Goal: Information Seeking & Learning: Learn about a topic

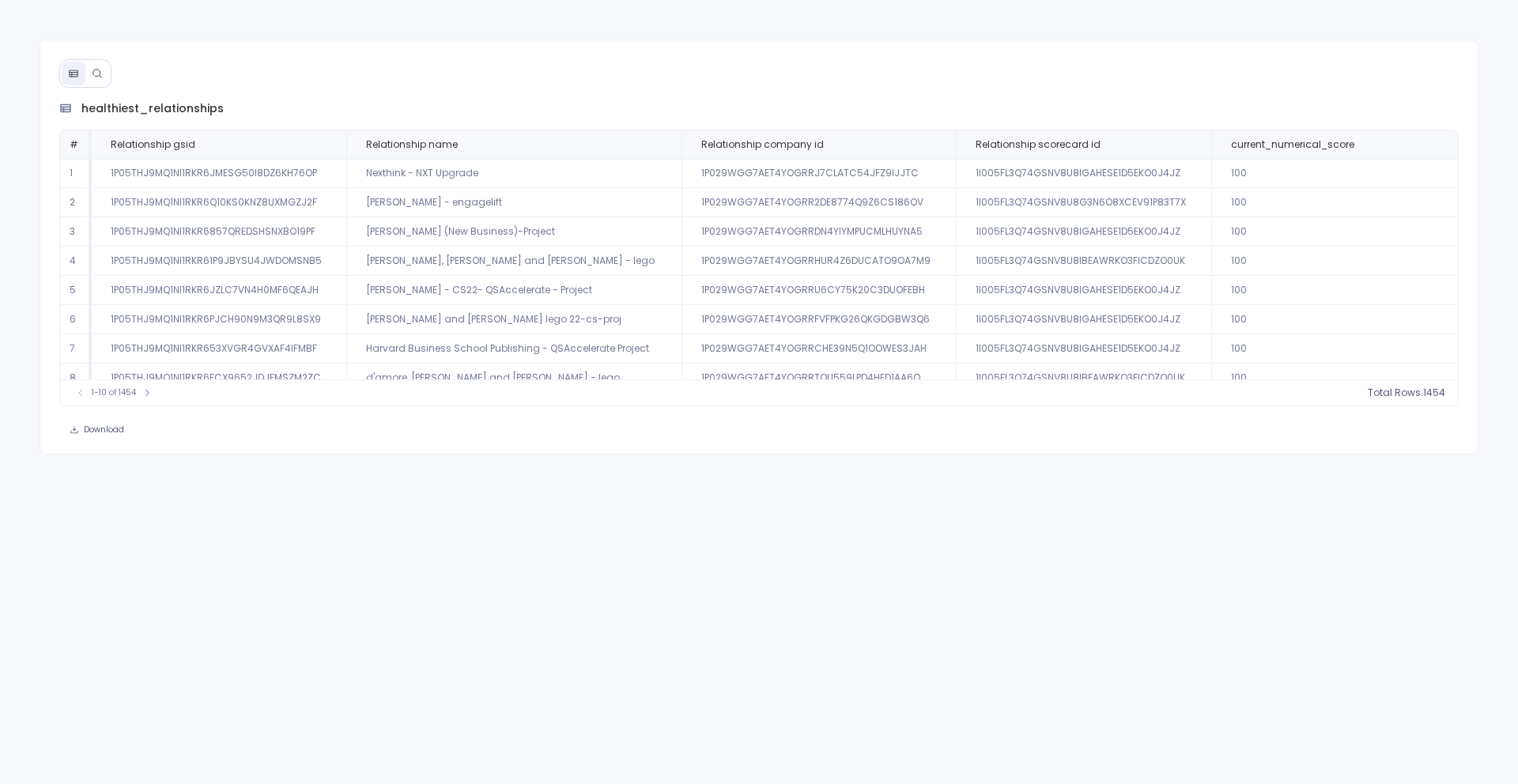
click at [96, 68] on icon at bounding box center [97, 74] width 12 height 12
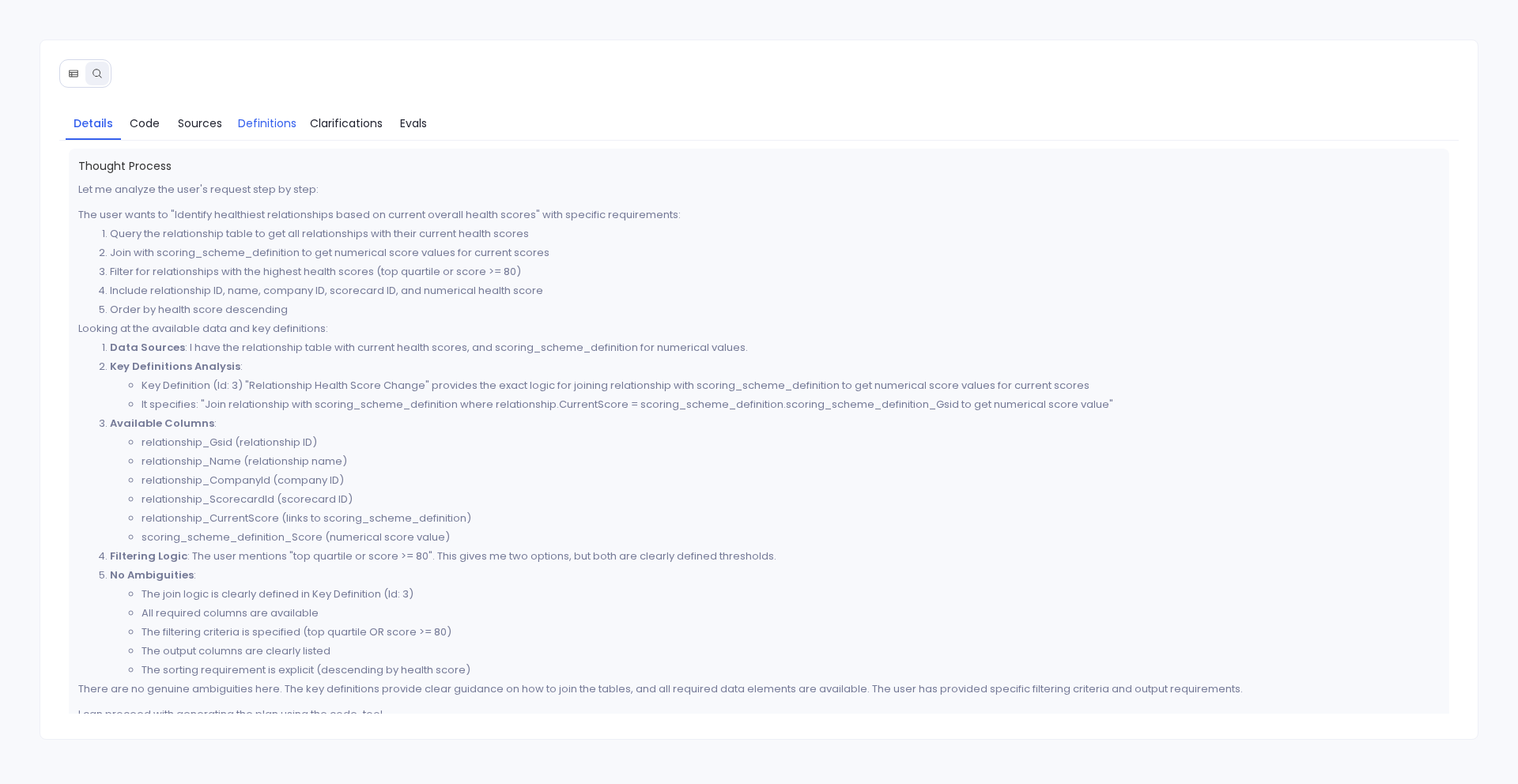
click at [247, 121] on span "Definitions" at bounding box center [267, 123] width 59 height 17
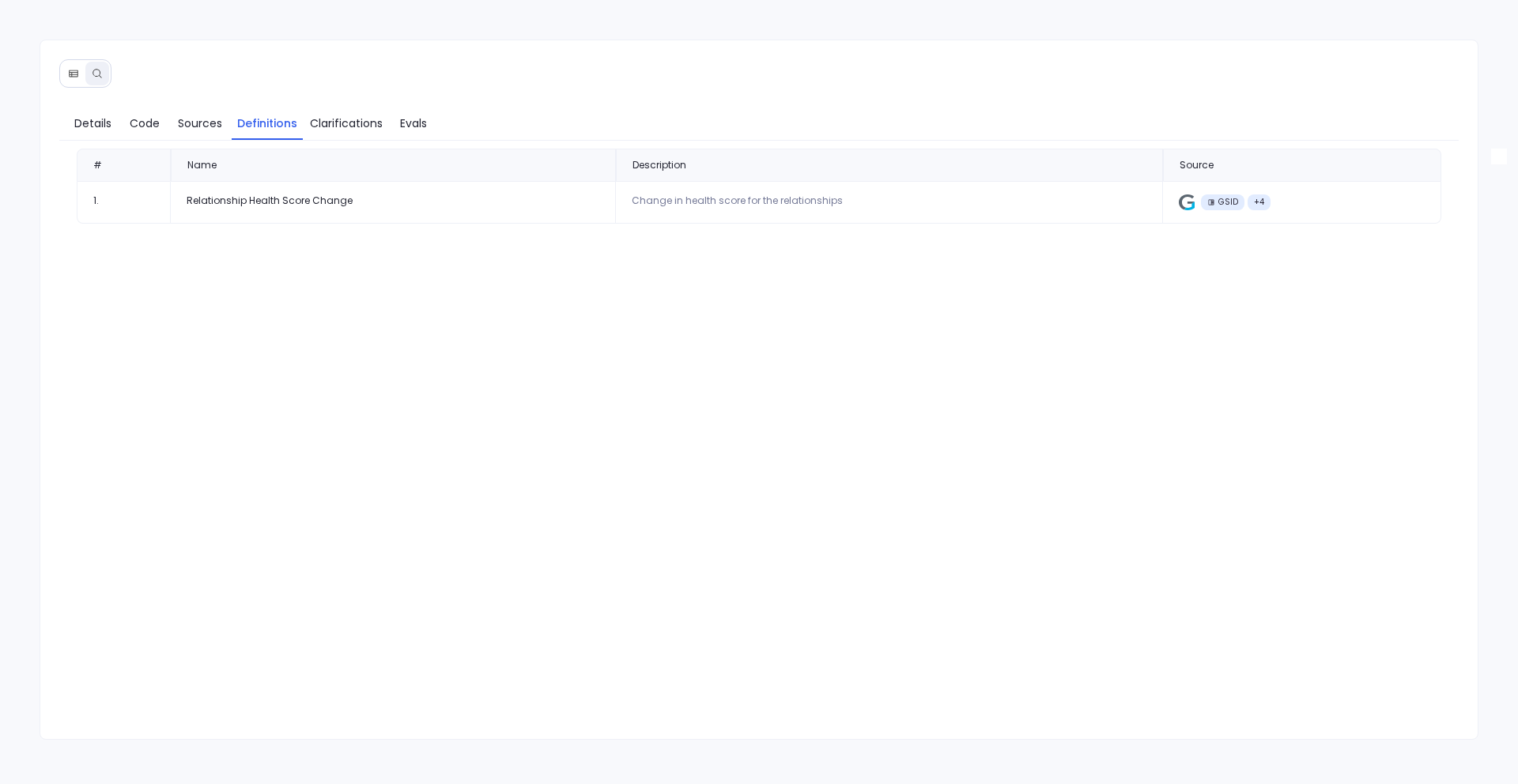
click at [73, 77] on icon at bounding box center [74, 74] width 12 height 12
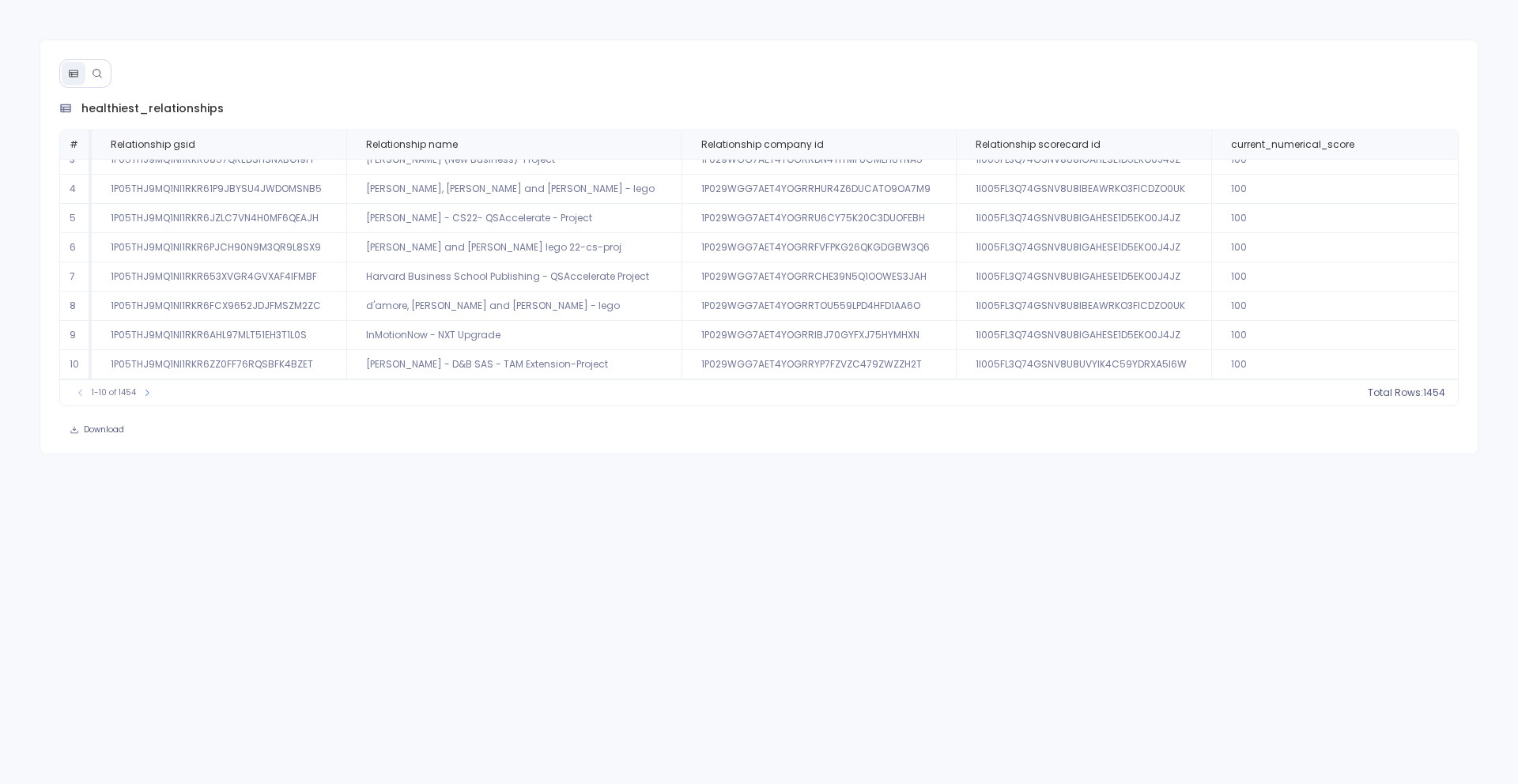
scroll to position [72, 0]
click at [98, 81] on button at bounding box center [97, 73] width 24 height 24
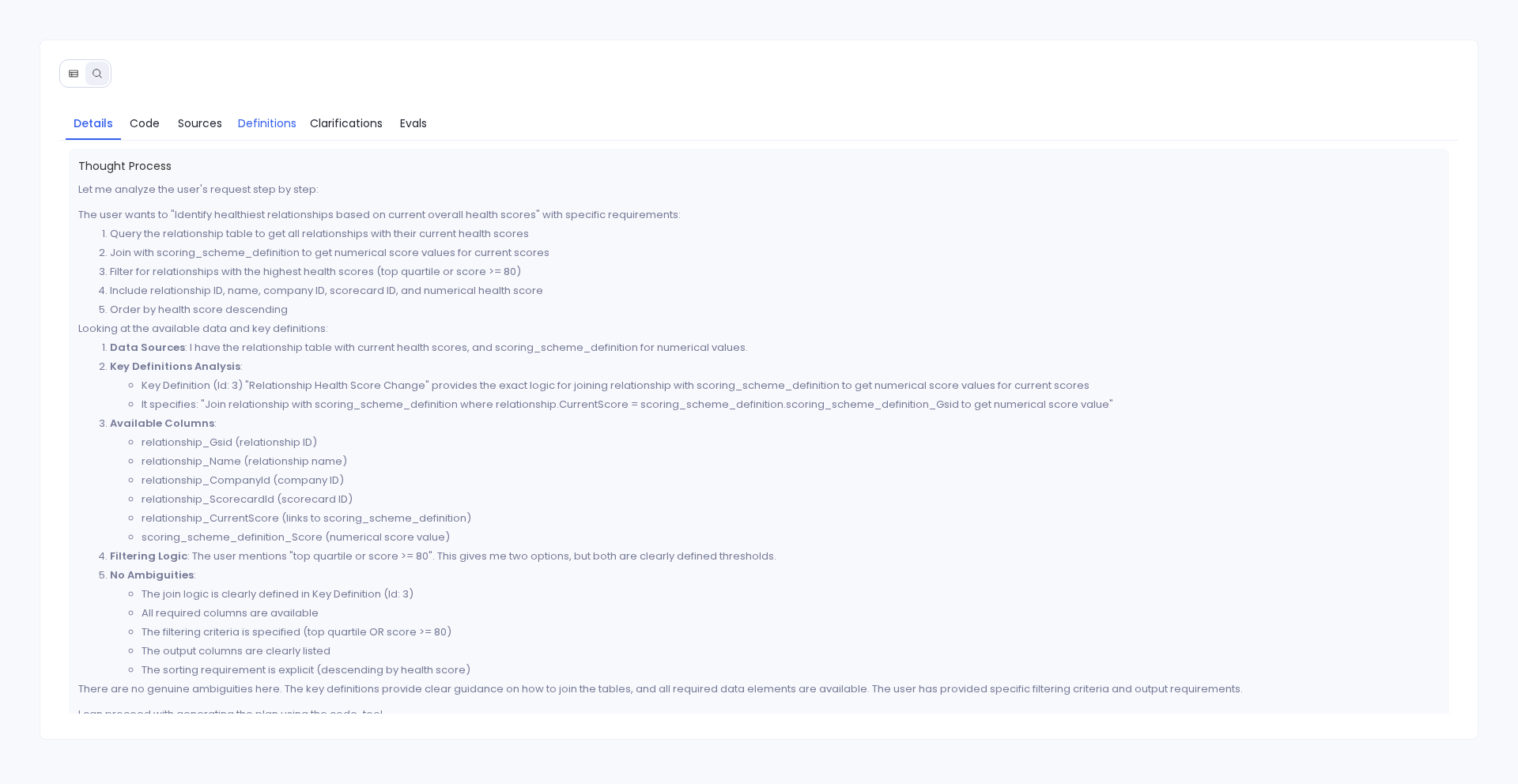
click at [254, 132] on link "Definitions" at bounding box center [267, 123] width 71 height 34
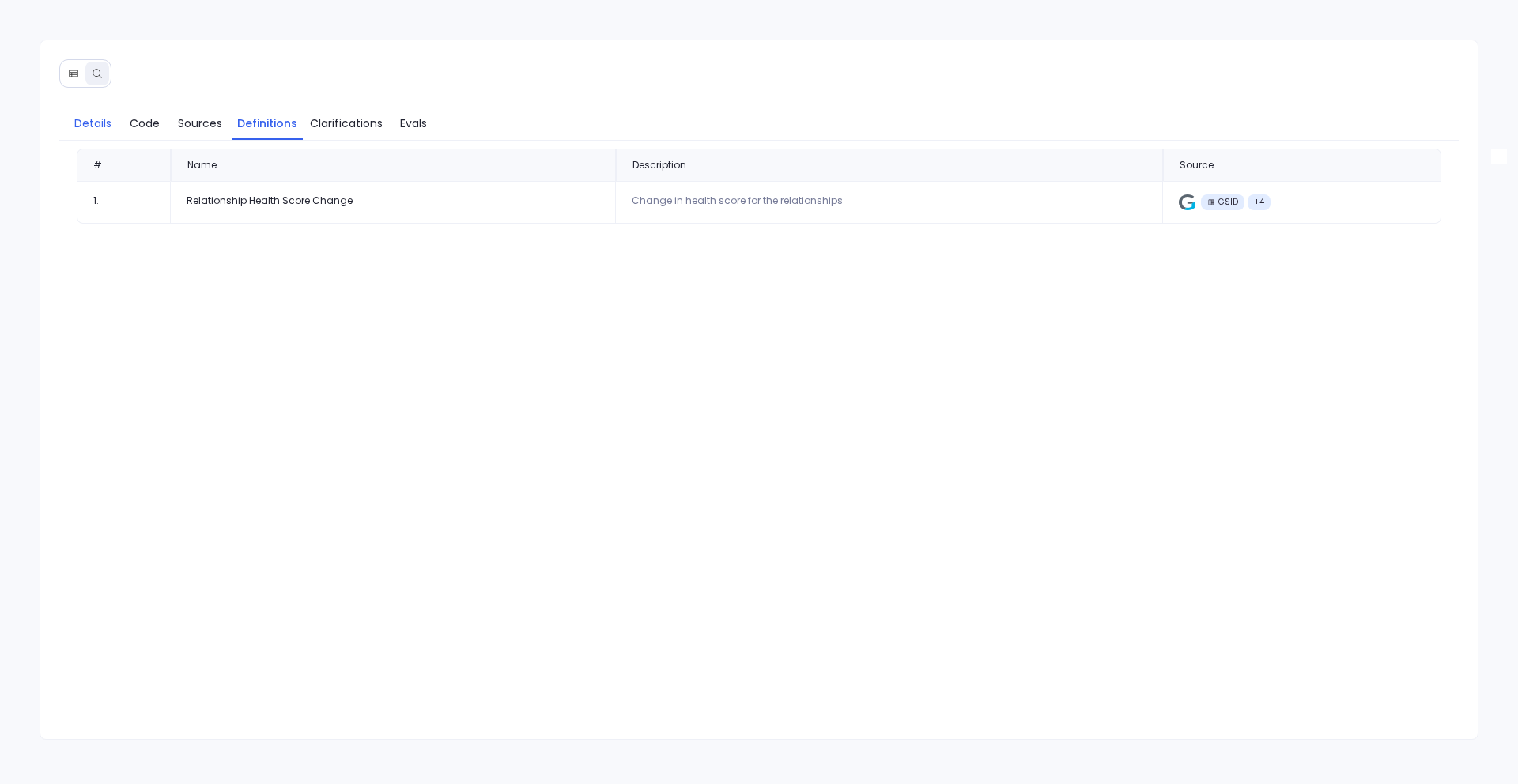
click at [91, 132] on link "Details" at bounding box center [93, 123] width 56 height 34
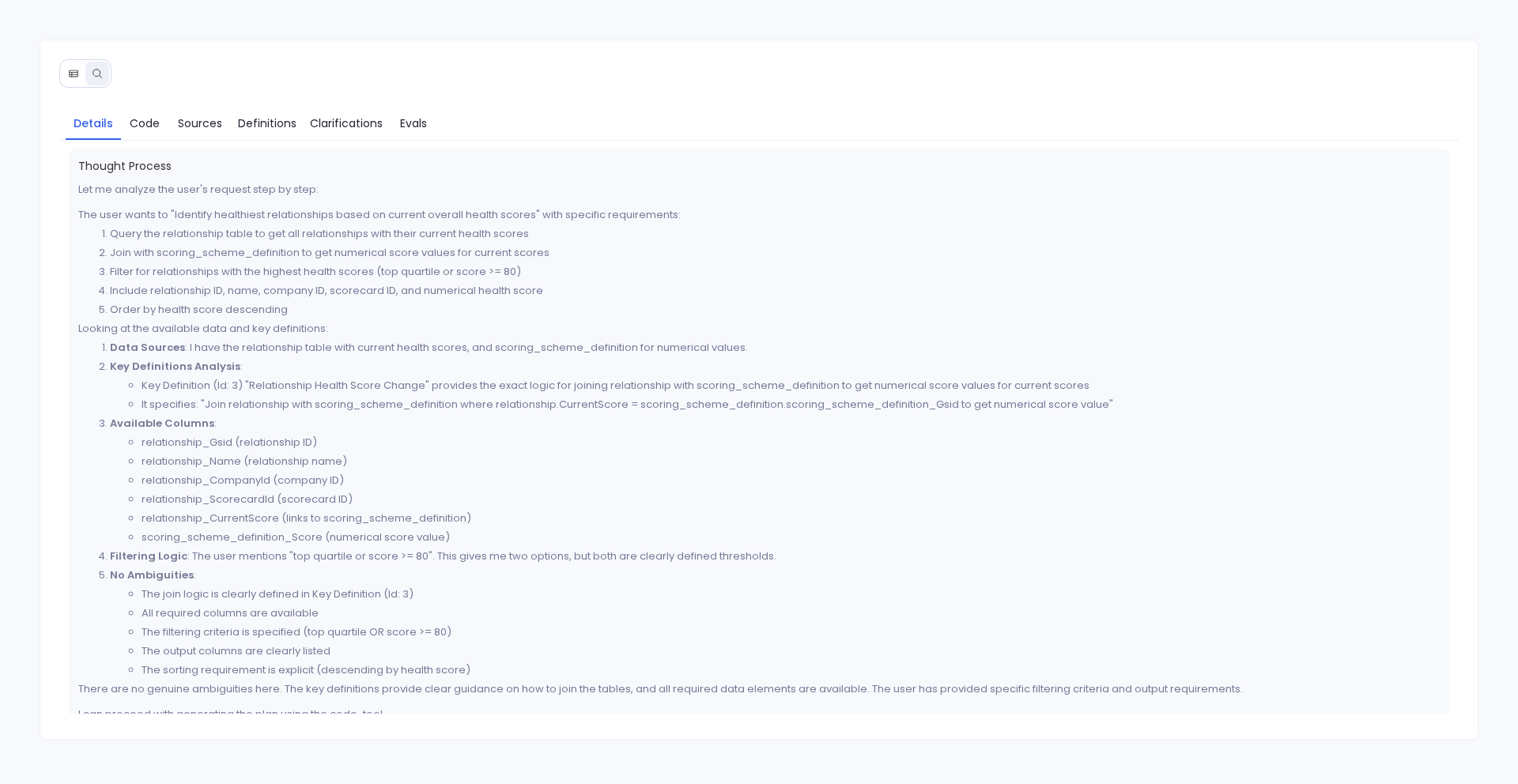
click at [71, 80] on button at bounding box center [73, 73] width 24 height 24
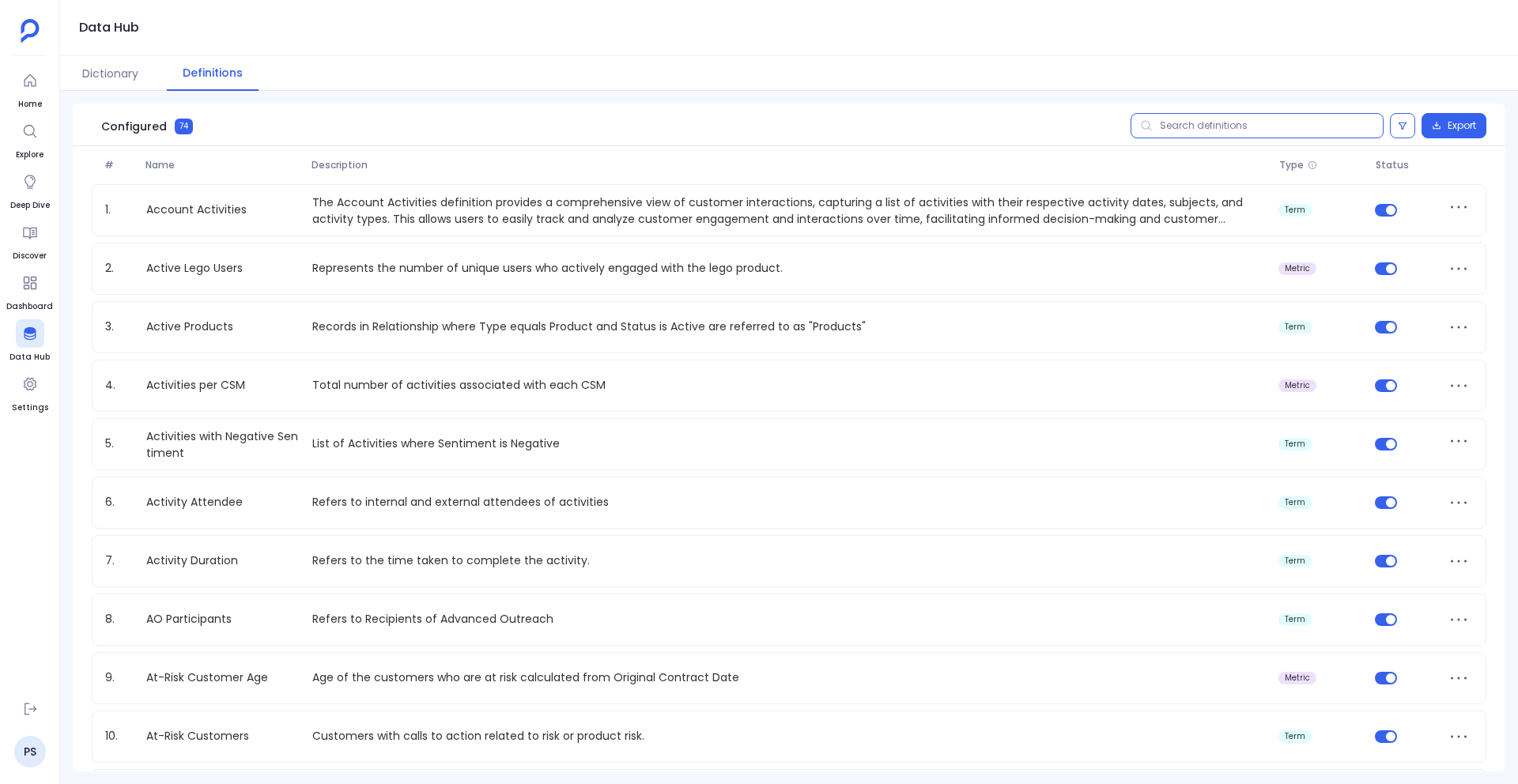
click at [1197, 132] on input "text" at bounding box center [1257, 126] width 253 height 25
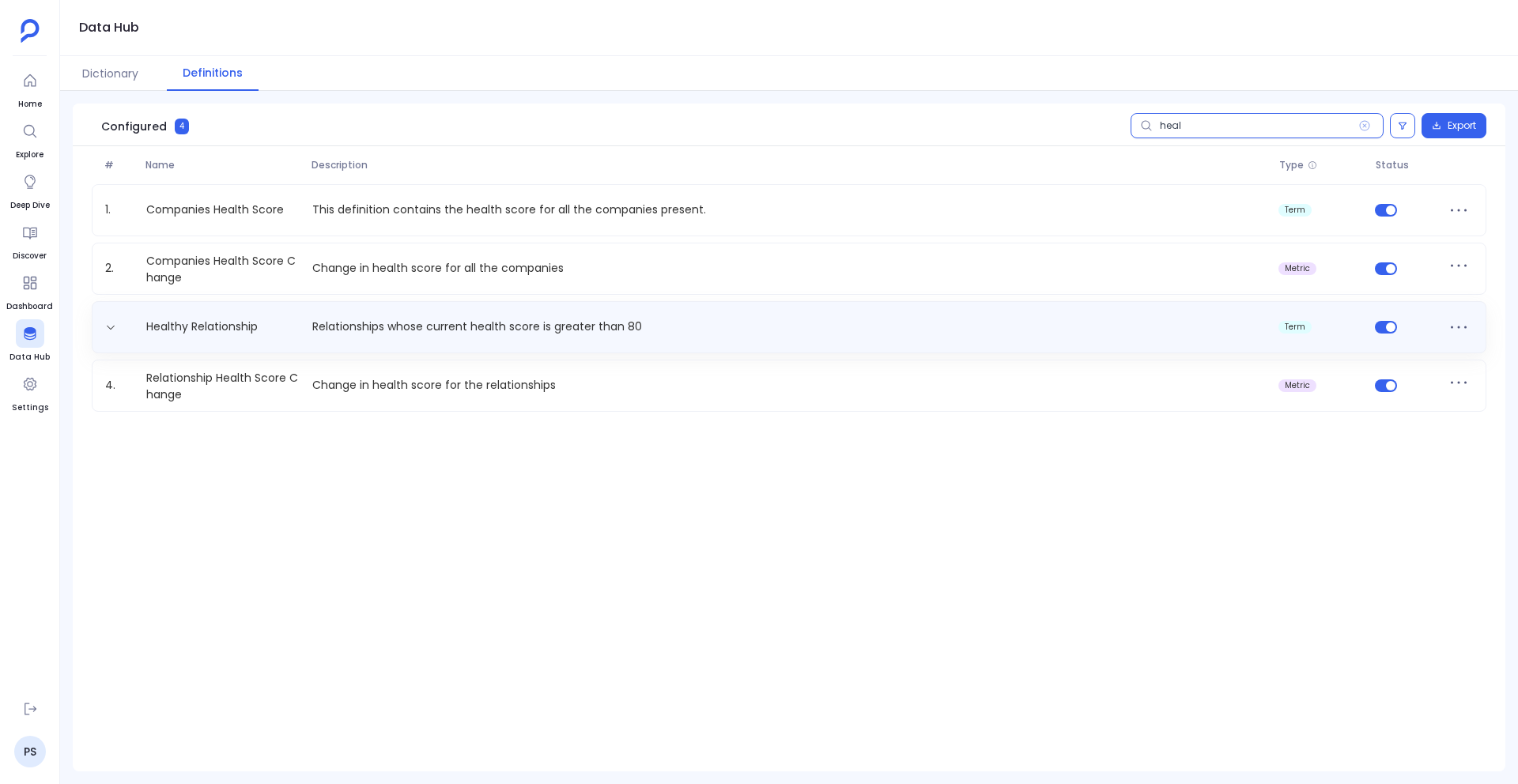
type input "heal"
click at [707, 324] on p "Relationships whose current health score is greater than 80" at bounding box center [788, 327] width 966 height 16
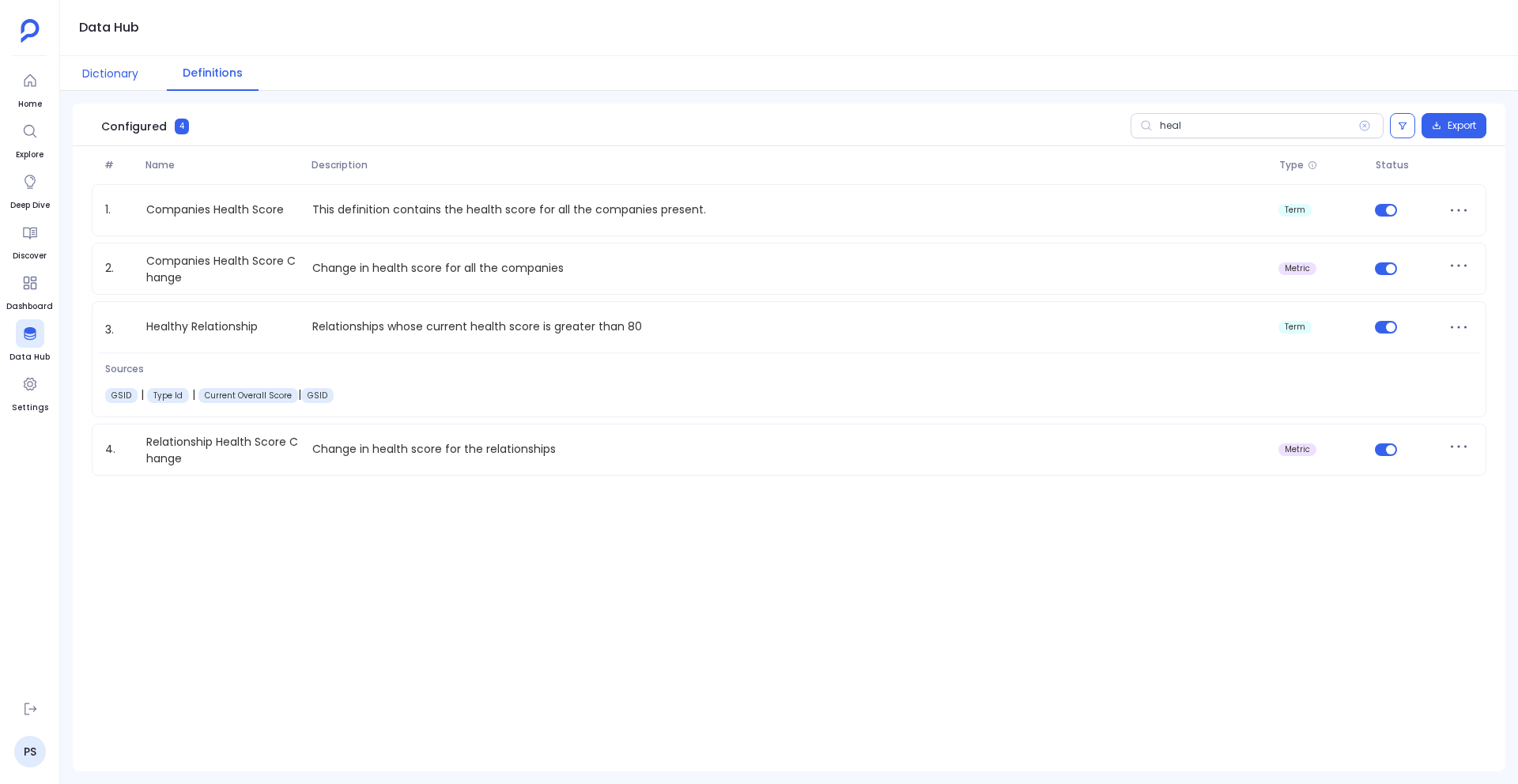
click at [120, 82] on button "Dictionary" at bounding box center [110, 73] width 87 height 35
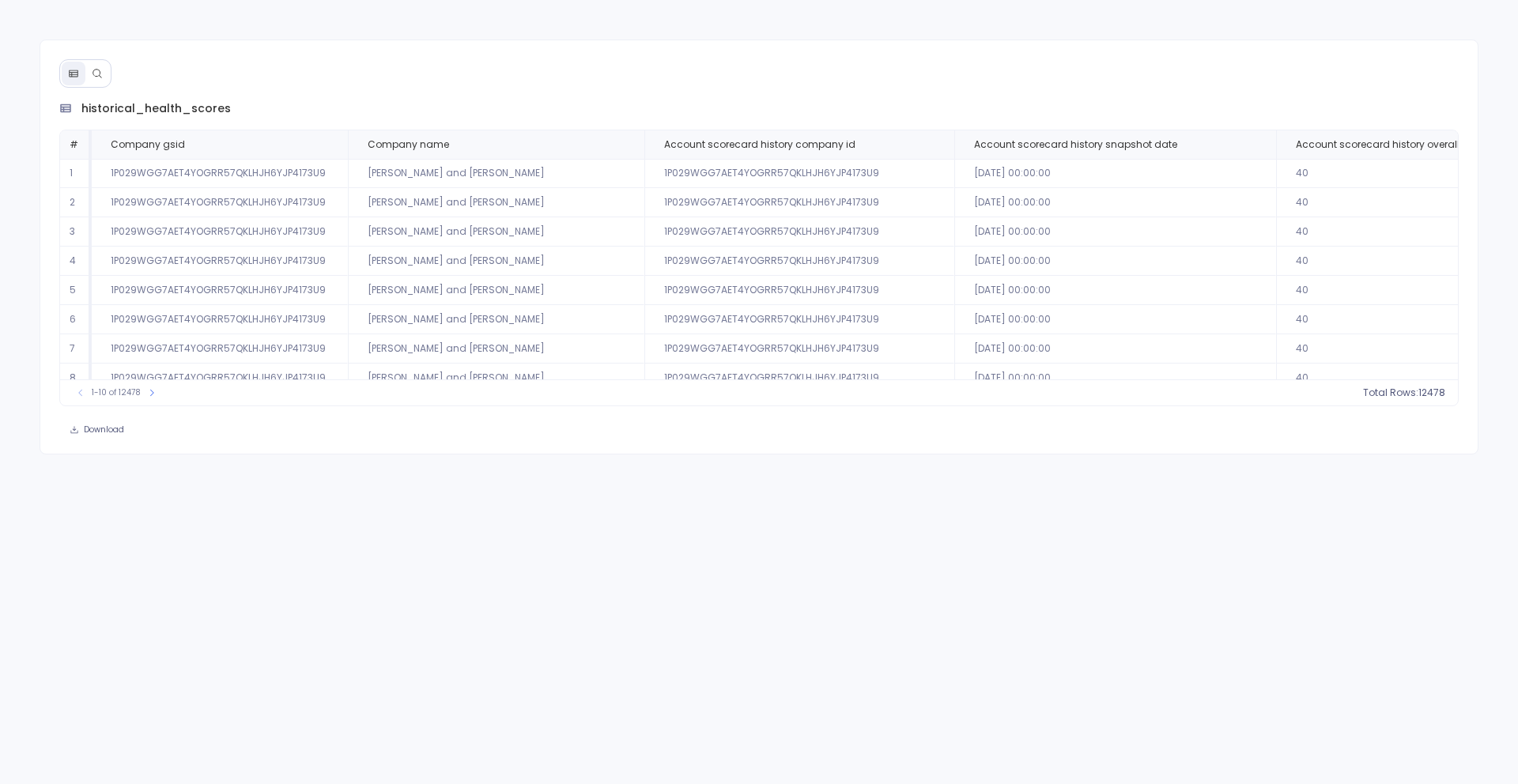
click at [86, 77] on button at bounding box center [97, 73] width 24 height 24
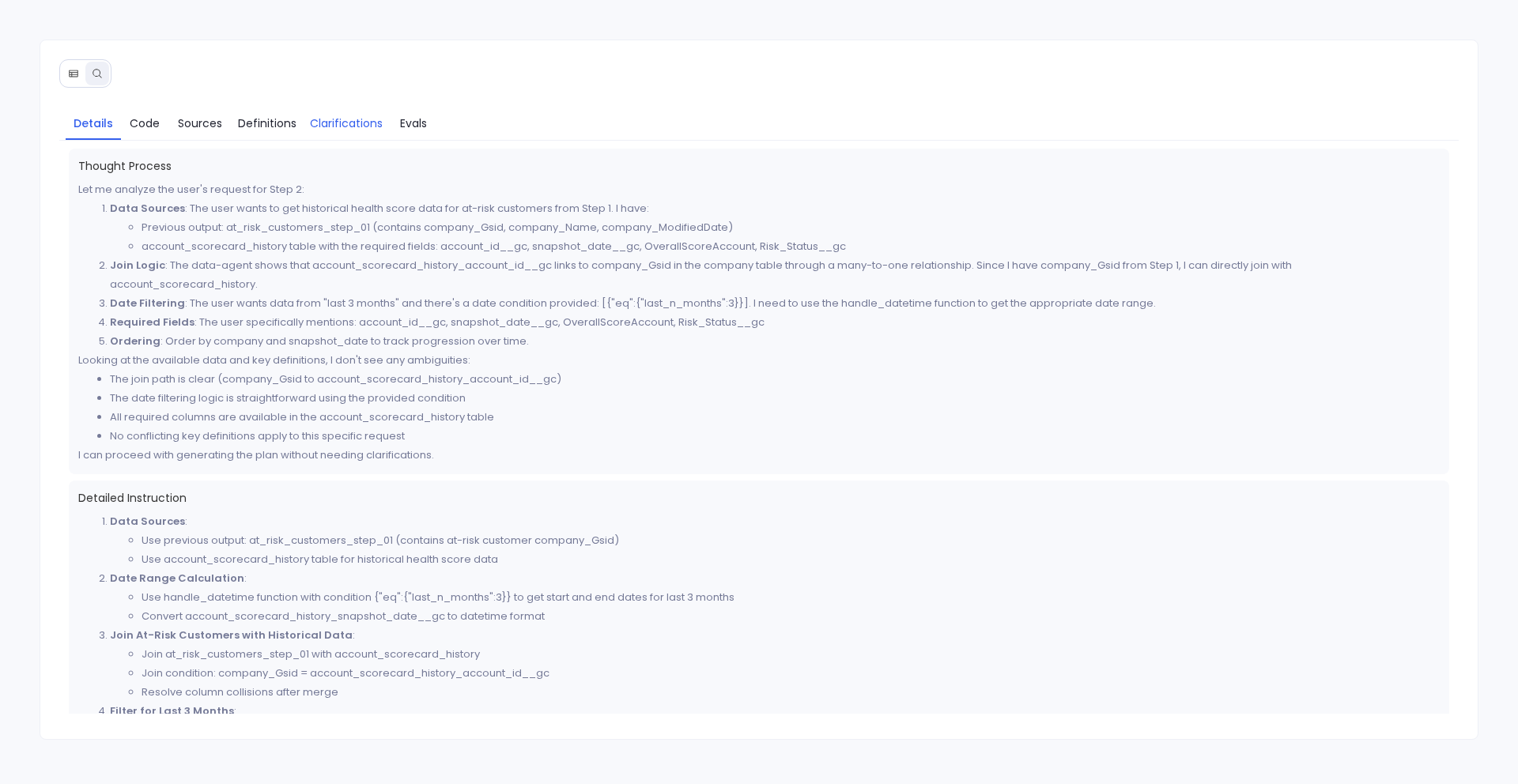
click at [333, 127] on span "Clarifications" at bounding box center [346, 123] width 73 height 17
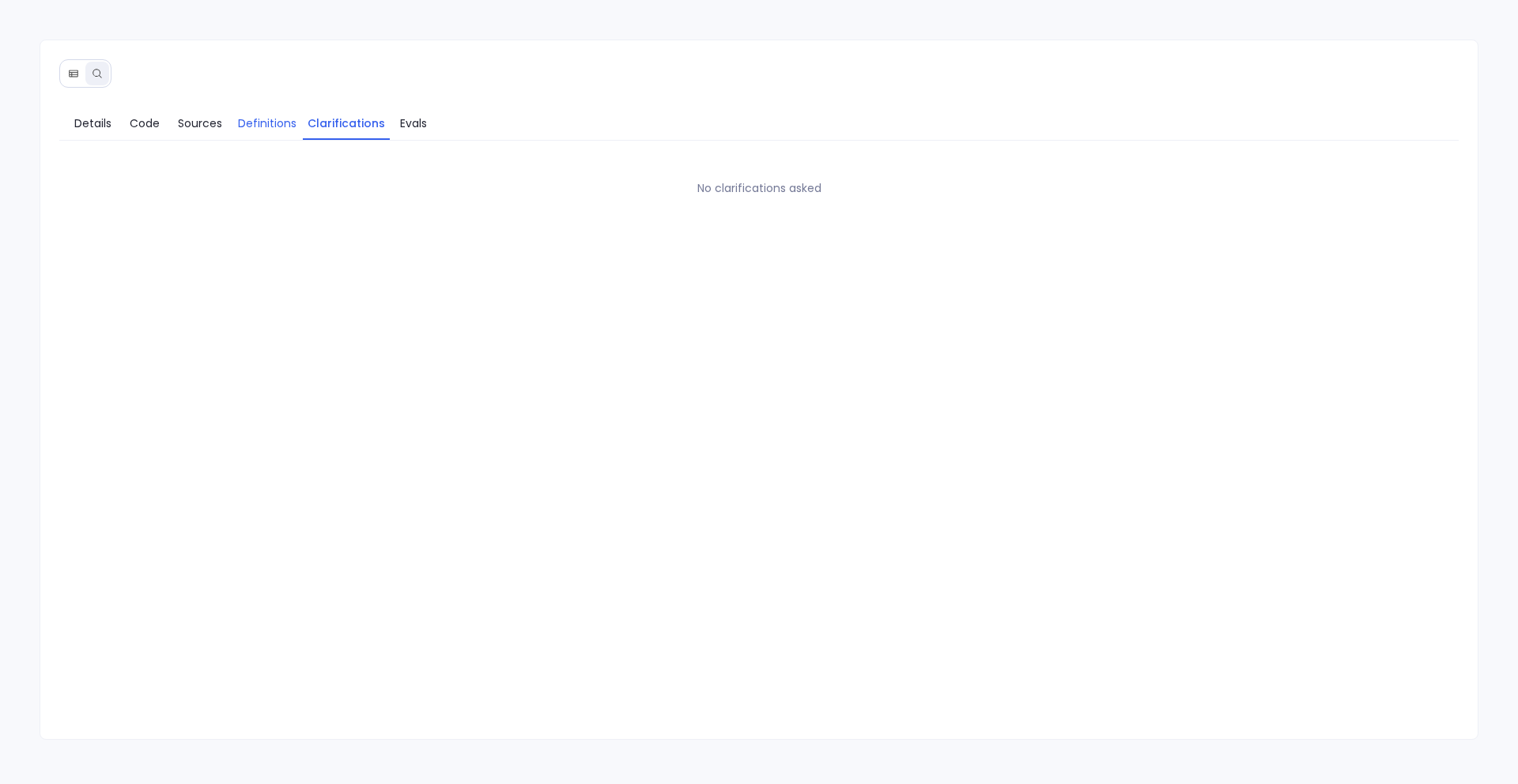
click at [274, 121] on span "Definitions" at bounding box center [267, 123] width 59 height 17
click at [94, 118] on span "Details" at bounding box center [92, 123] width 37 height 17
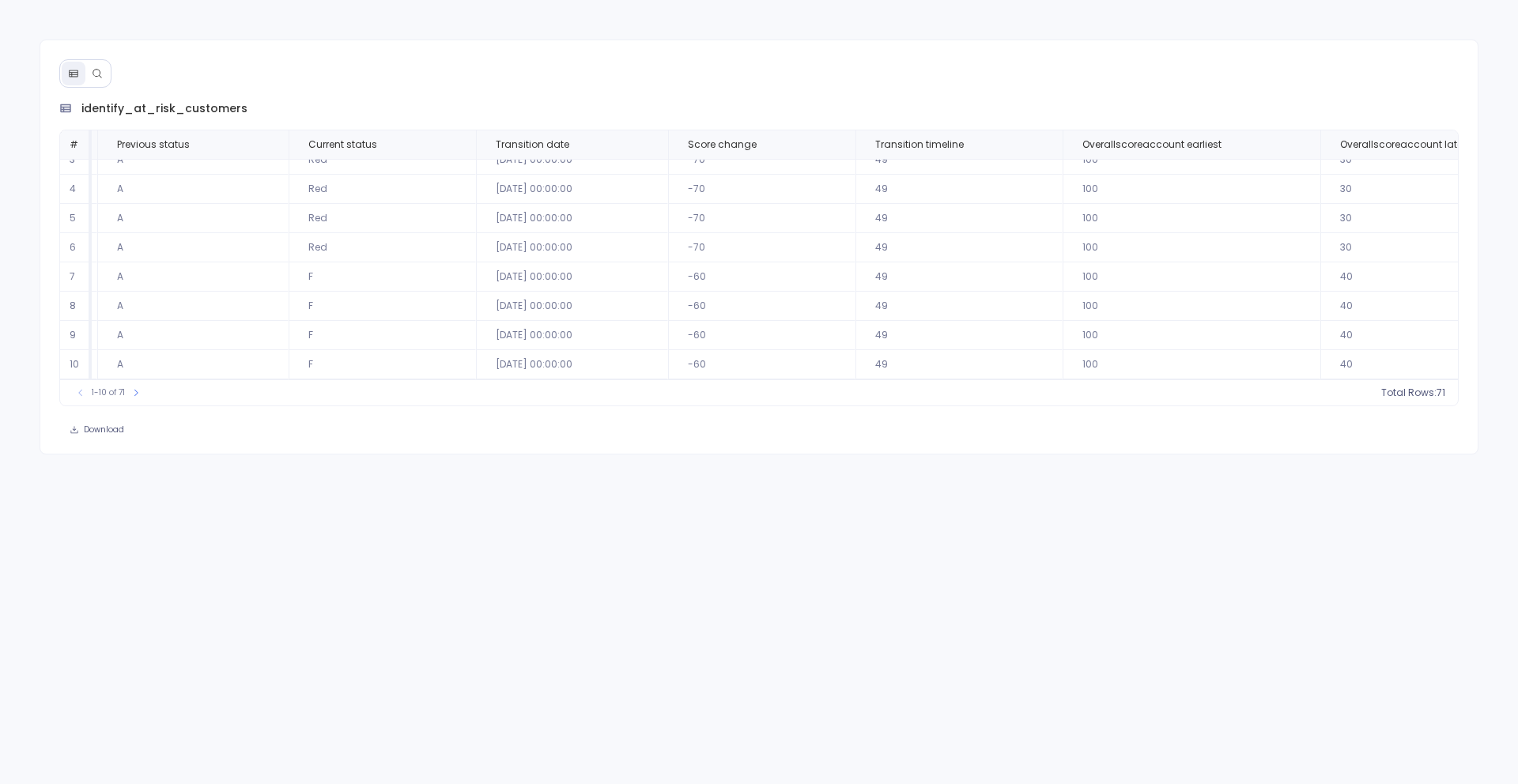
scroll to position [0, 290]
click at [83, 63] on button at bounding box center [73, 73] width 24 height 24
click at [99, 70] on icon at bounding box center [96, 73] width 9 height 9
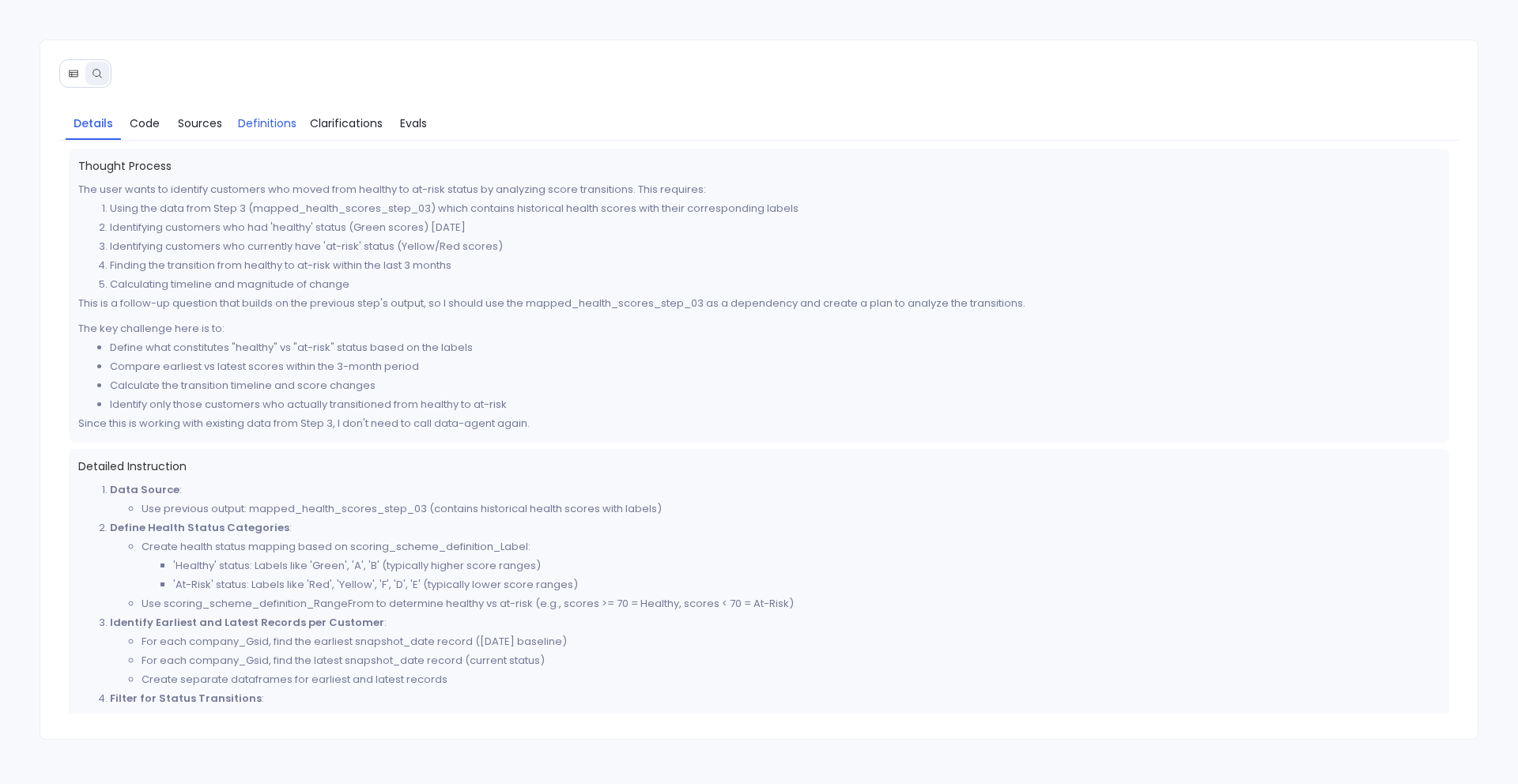
click at [258, 124] on span "Definitions" at bounding box center [267, 123] width 59 height 17
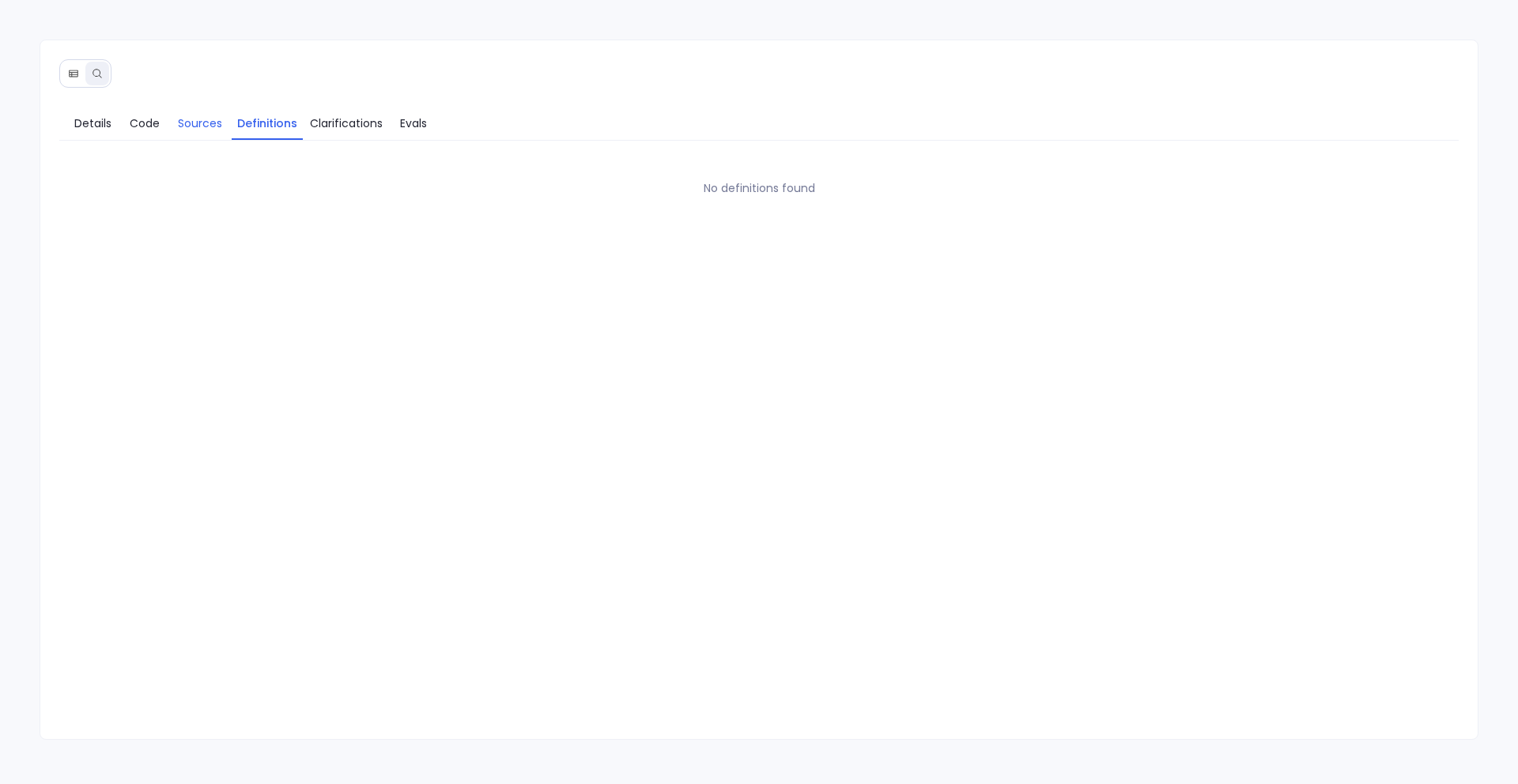
click at [196, 116] on span "Sources" at bounding box center [200, 123] width 44 height 17
click at [145, 133] on link "Code" at bounding box center [144, 123] width 47 height 34
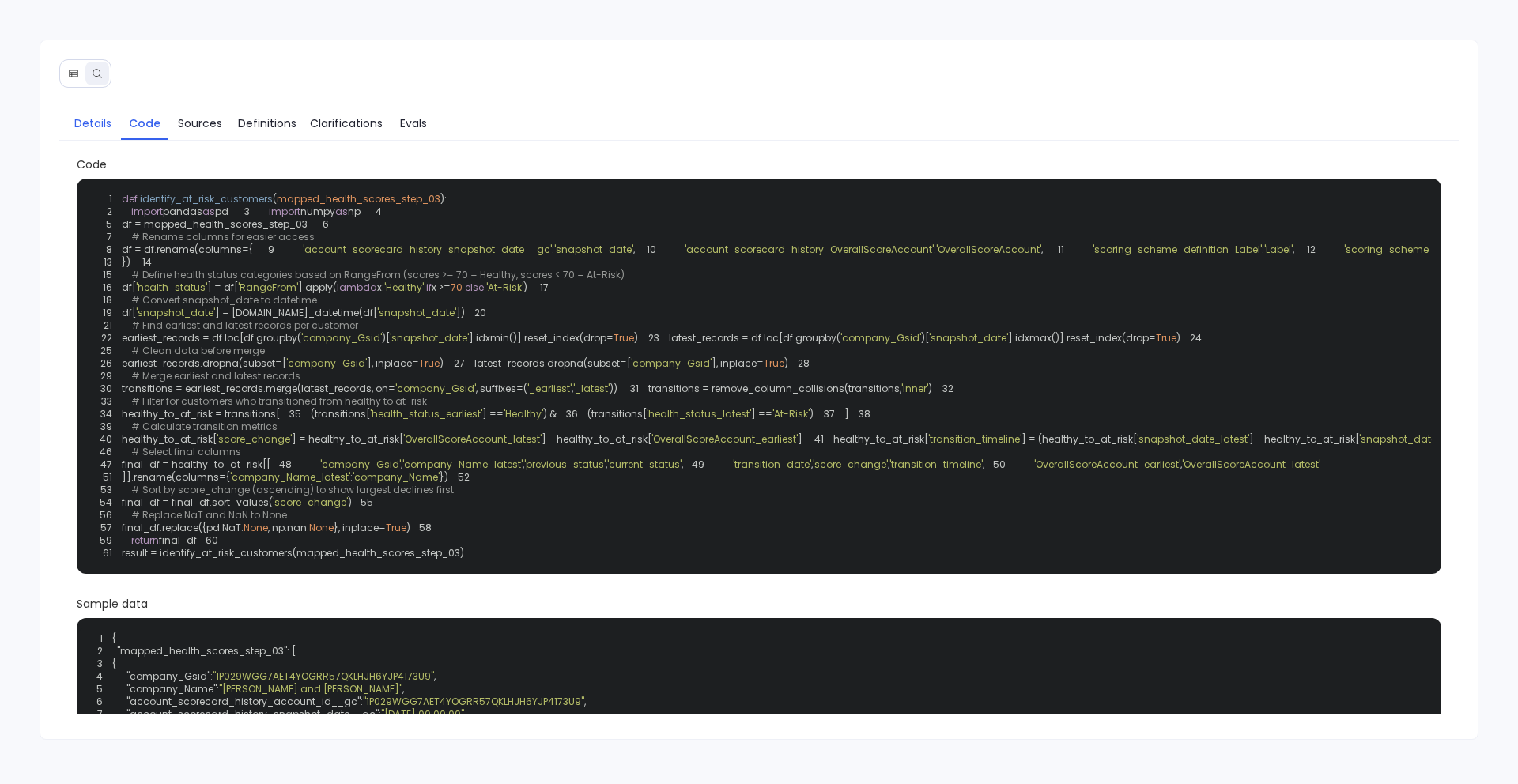
click at [85, 127] on span "Details" at bounding box center [92, 123] width 37 height 17
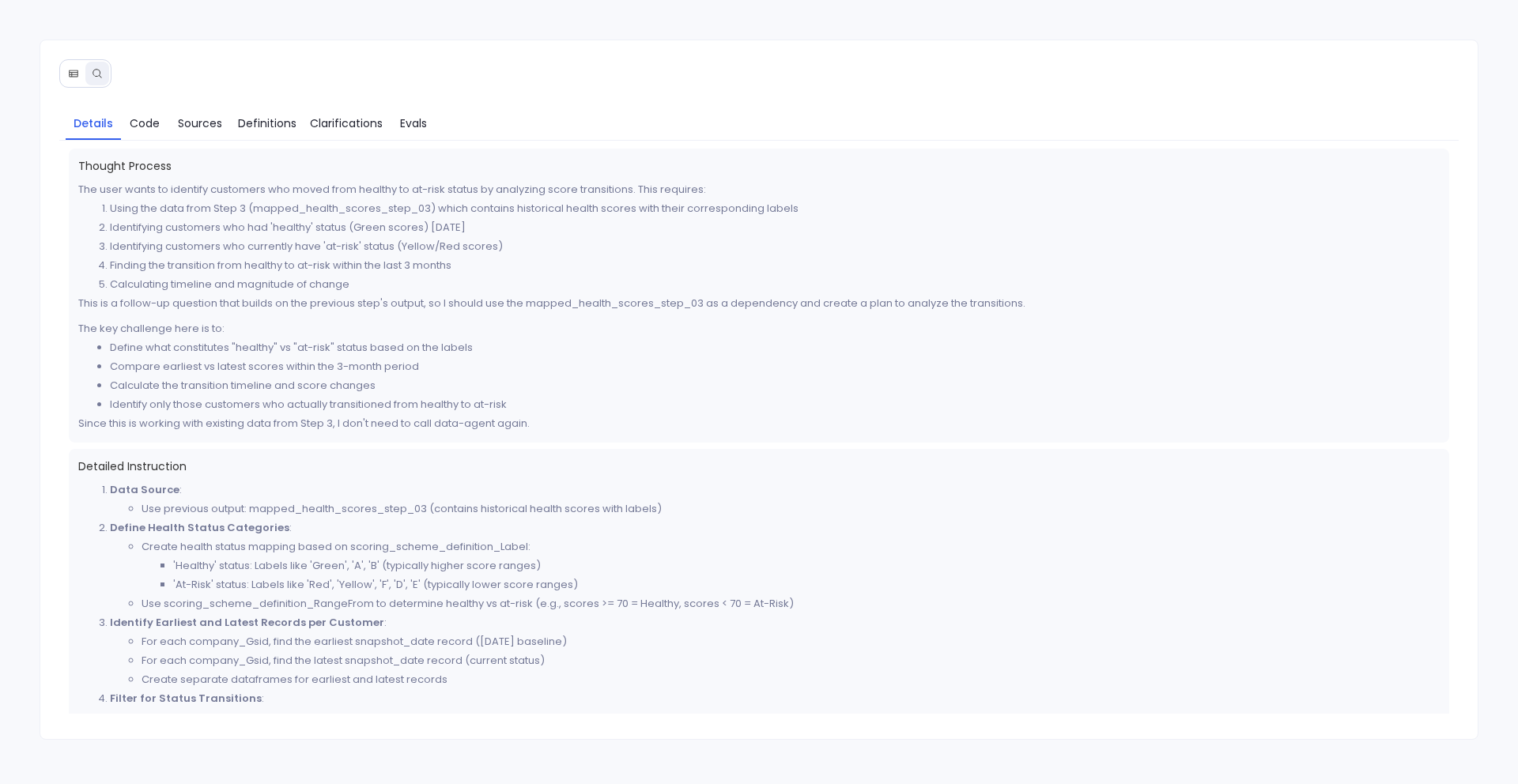
click at [68, 75] on icon at bounding box center [74, 74] width 12 height 12
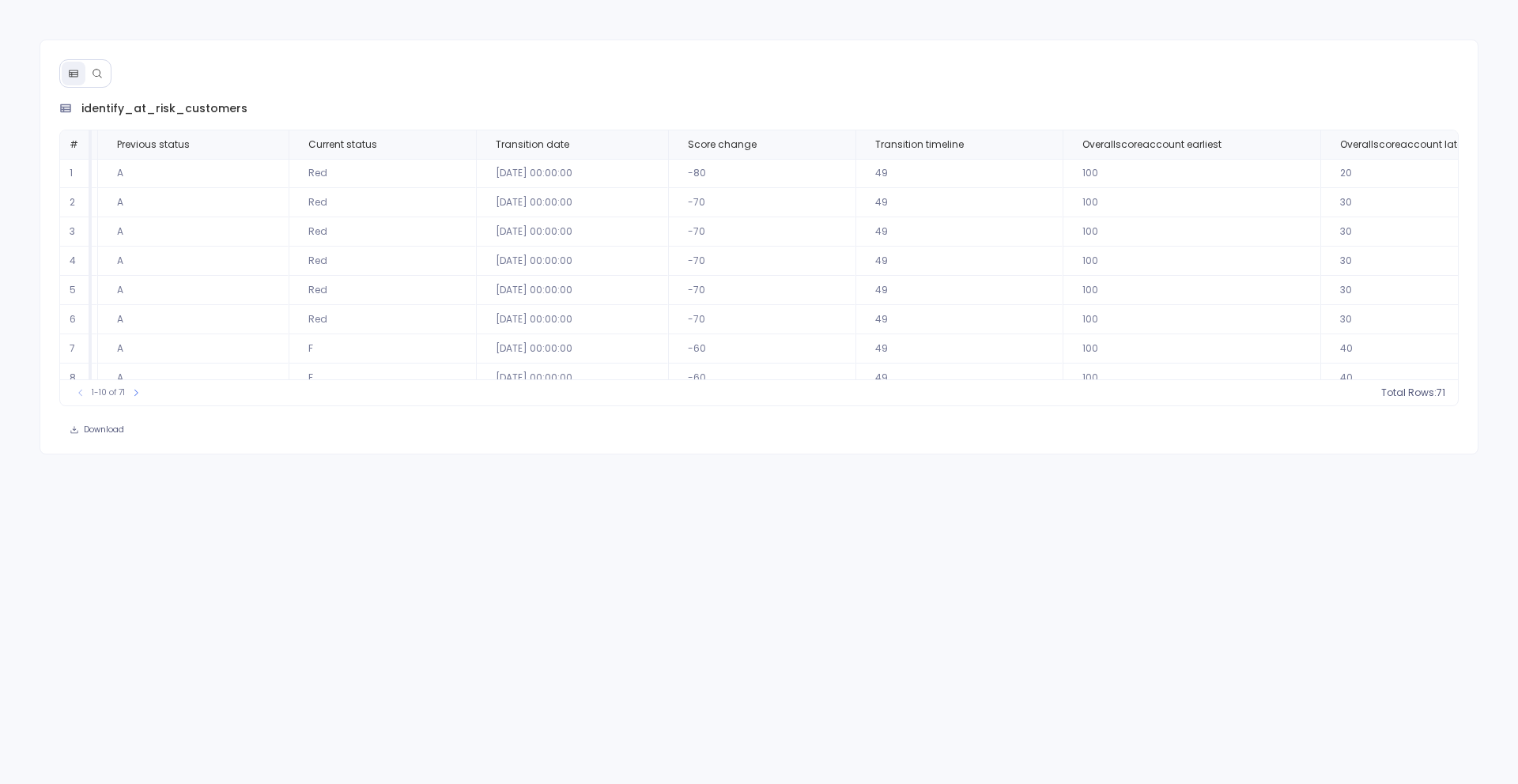
click at [98, 80] on button at bounding box center [97, 73] width 24 height 24
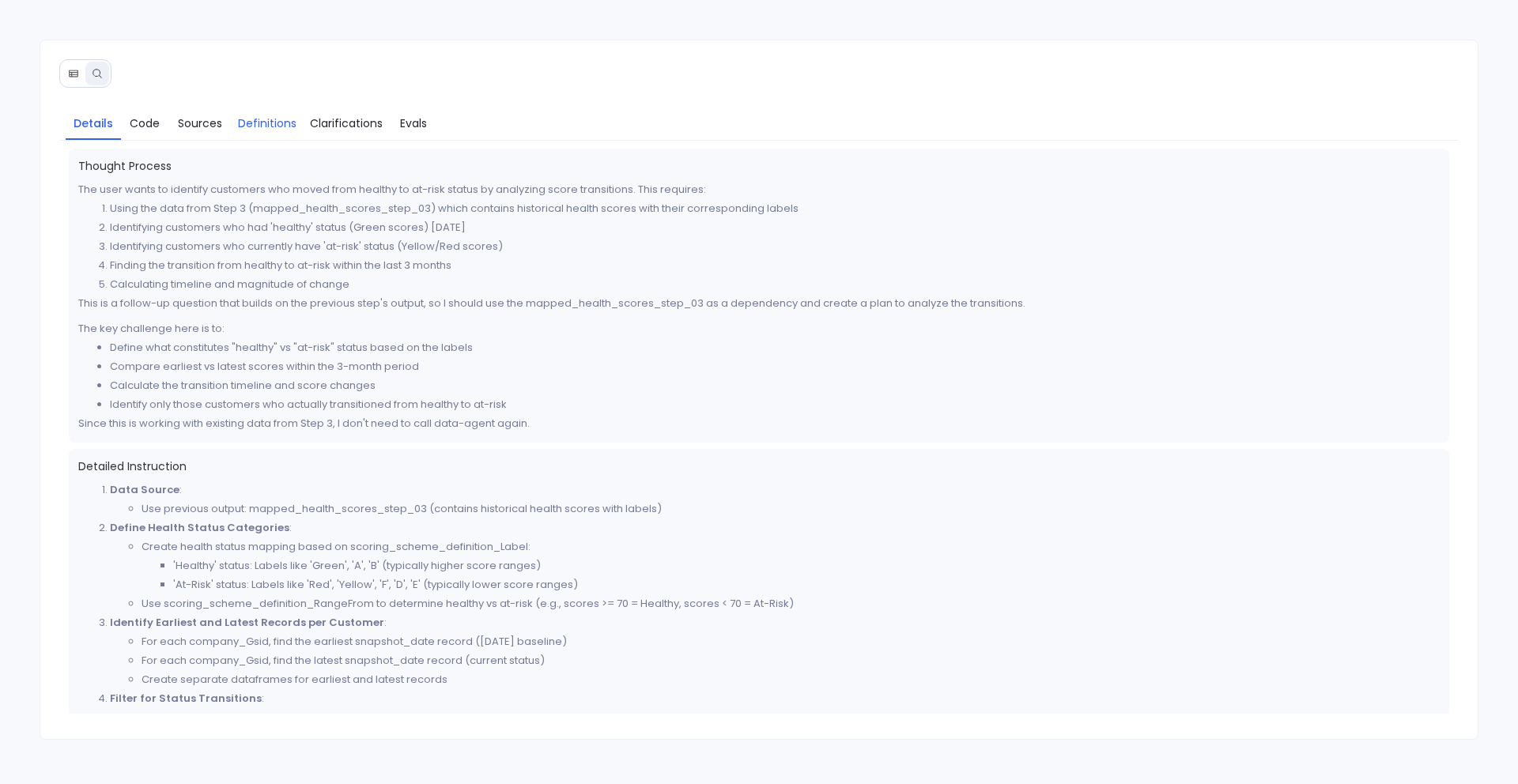
click at [287, 128] on span "Definitions" at bounding box center [267, 123] width 59 height 17
